Goal: Task Accomplishment & Management: Complete application form

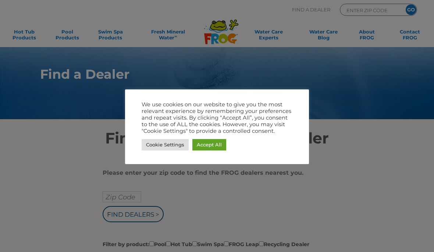
click at [164, 143] on link "Cookie Settings" at bounding box center [165, 144] width 47 height 11
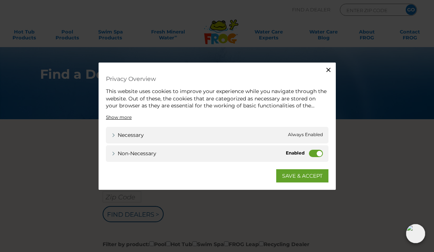
click at [318, 153] on label "Non-necessary" at bounding box center [316, 152] width 14 height 7
click at [0, 0] on input "Non-necessary" at bounding box center [0, 0] width 0 height 0
click at [300, 177] on link "SAVE & ACCEPT" at bounding box center [302, 175] width 52 height 13
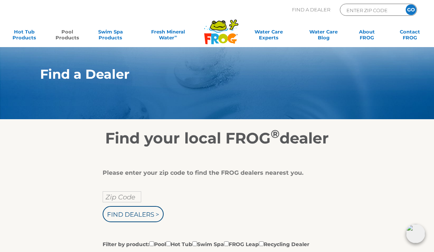
click at [73, 36] on link "Pool Products" at bounding box center [66, 36] width 33 height 15
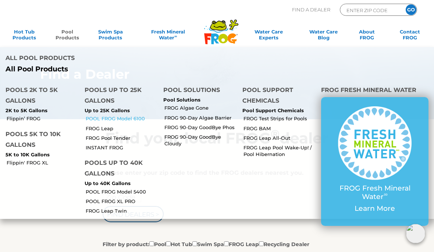
click at [134, 115] on link "POOL FROG Model 6100" at bounding box center [122, 118] width 72 height 7
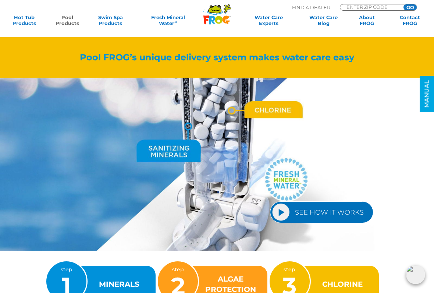
scroll to position [719, 0]
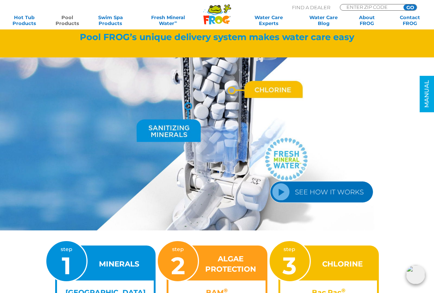
click at [285, 193] on link "SEE HOW IT WORKS" at bounding box center [321, 192] width 103 height 22
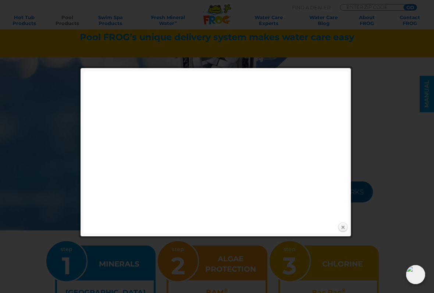
click at [344, 227] on link "Close" at bounding box center [342, 227] width 11 height 11
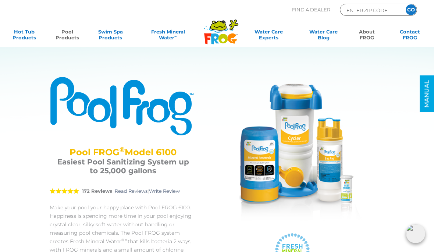
click at [367, 34] on link "About FROG" at bounding box center [366, 36] width 33 height 15
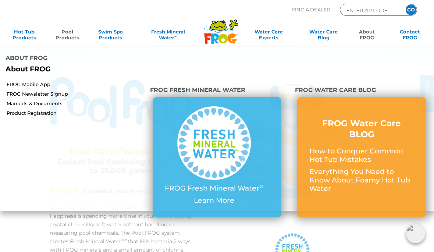
click at [292, 64] on li "About FROG About FROG" at bounding box center [217, 63] width 434 height 32
click at [123, 110] on link "Product Registration" at bounding box center [76, 113] width 138 height 7
